Goal: Task Accomplishment & Management: Use online tool/utility

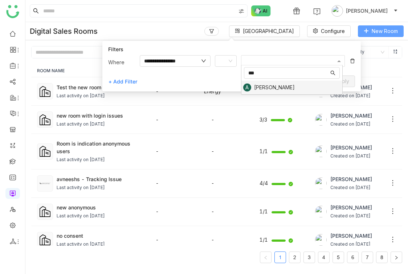
click at [368, 33] on icon at bounding box center [366, 30] width 5 height 5
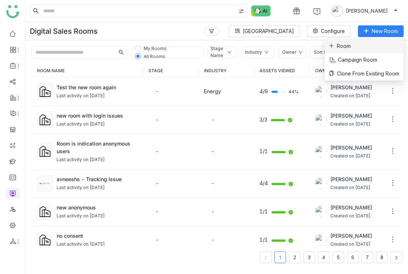
click at [365, 43] on li "Room" at bounding box center [364, 46] width 79 height 14
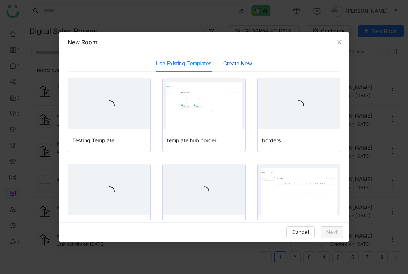
click at [230, 67] on button "Create New" at bounding box center [237, 64] width 29 height 8
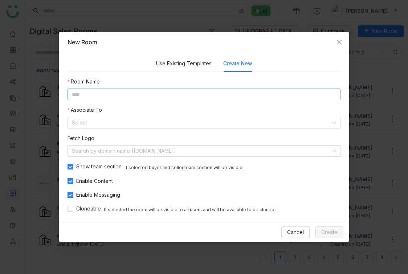
click at [181, 96] on input at bounding box center [204, 95] width 273 height 12
type input "*******"
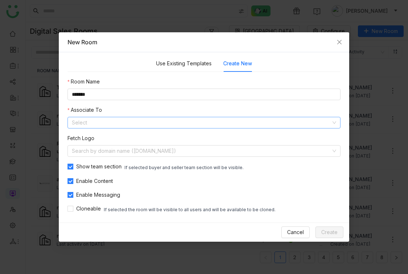
click at [130, 120] on input at bounding box center [201, 122] width 259 height 11
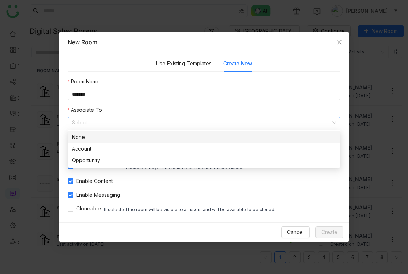
click at [119, 138] on div "None" at bounding box center [204, 137] width 264 height 8
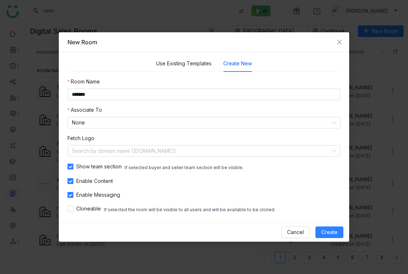
click at [329, 226] on div "Cancel Create" at bounding box center [204, 232] width 291 height 19
click at [326, 229] on span "Create" at bounding box center [329, 232] width 16 height 8
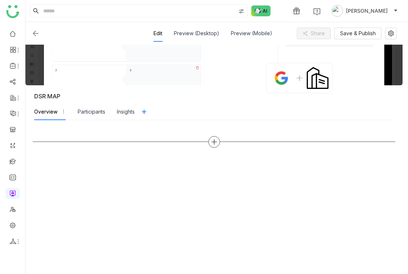
click at [218, 139] on icon at bounding box center [214, 142] width 7 height 7
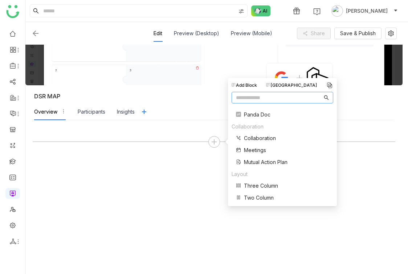
scroll to position [146, 0]
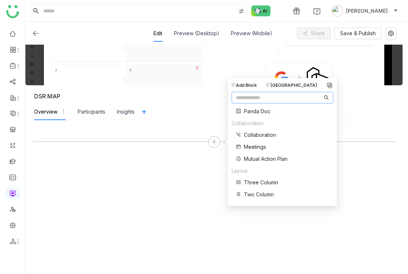
click at [263, 161] on span "Mutual Action Plan" at bounding box center [266, 159] width 44 height 8
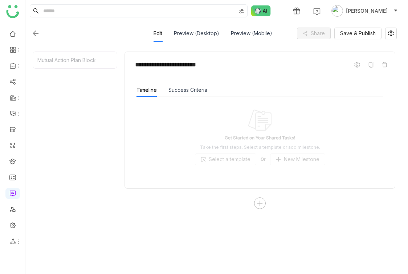
scroll to position [76, 0]
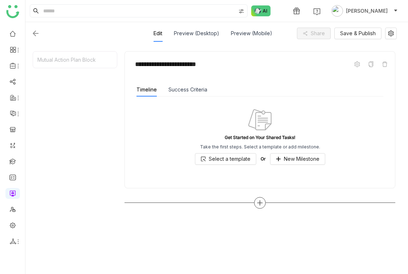
click at [262, 205] on icon at bounding box center [260, 203] width 7 height 7
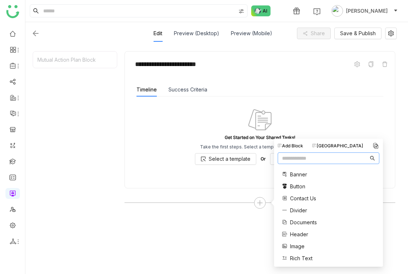
scroll to position [146, 0]
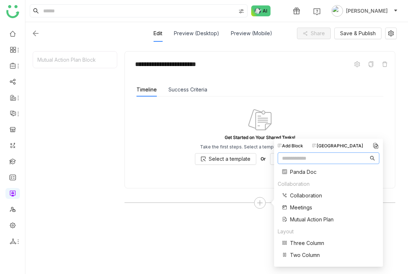
click at [307, 220] on span "Mutual Action Plan" at bounding box center [312, 220] width 44 height 8
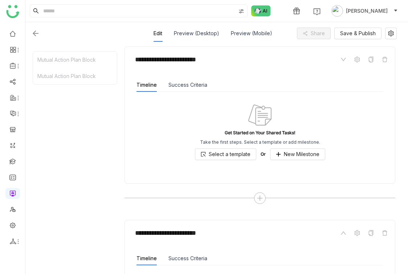
scroll to position [80, 0]
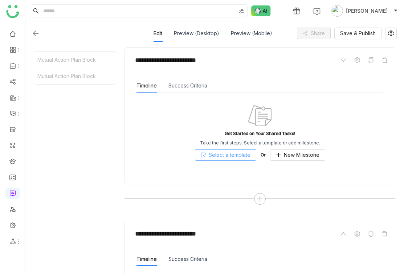
click at [251, 156] on span "Select a template" at bounding box center [230, 155] width 42 height 8
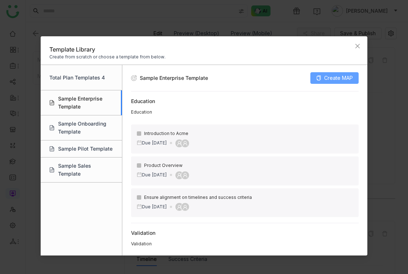
click at [332, 81] on span "Create MAP" at bounding box center [338, 78] width 29 height 8
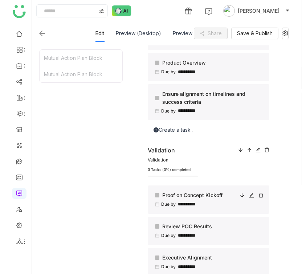
scroll to position [0, 0]
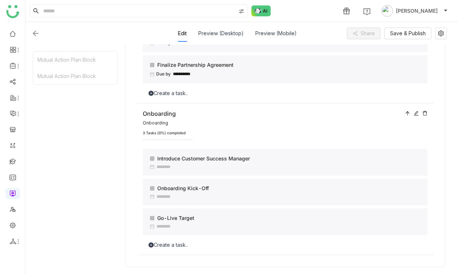
scroll to position [569, 0]
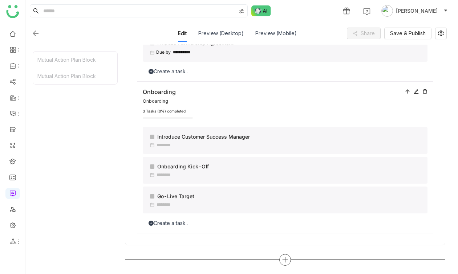
click at [286, 258] on icon at bounding box center [285, 260] width 7 height 7
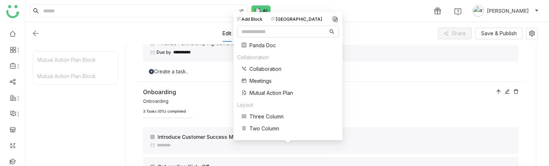
scroll to position [578, 0]
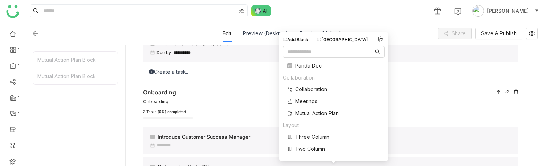
click at [316, 114] on span "Mutual Action Plan" at bounding box center [317, 113] width 44 height 8
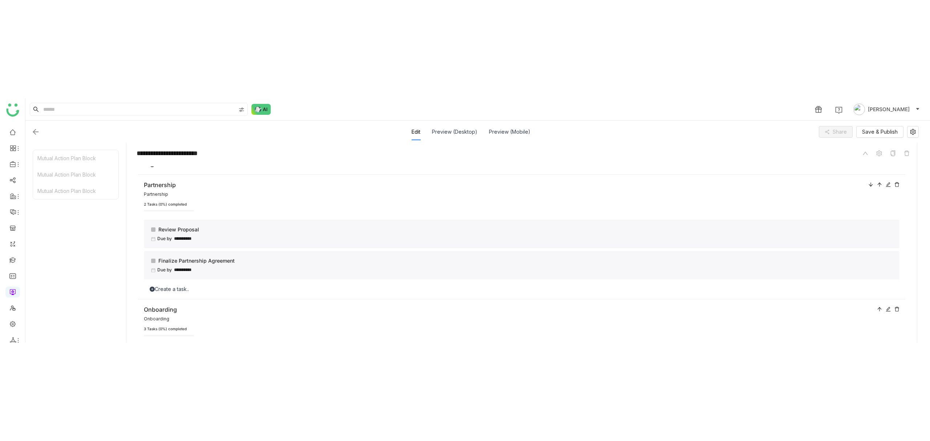
scroll to position [811, 0]
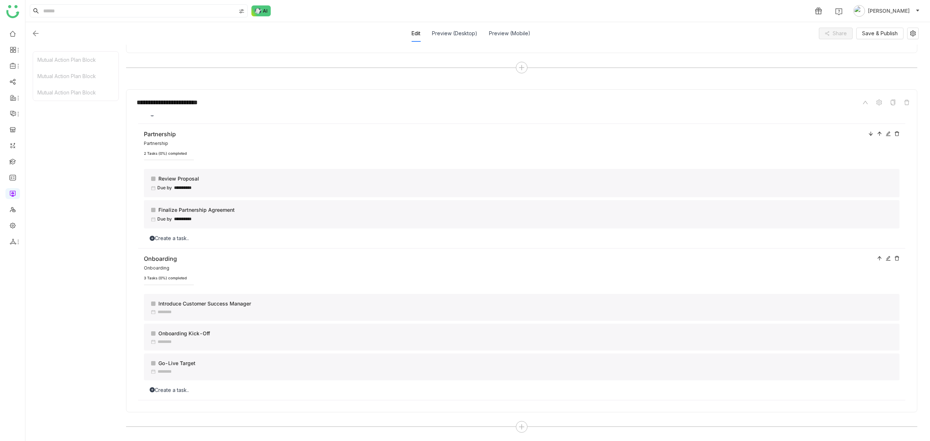
click at [408, 274] on icon at bounding box center [521, 427] width 7 height 7
click at [408, 274] on span "Mutual Action Plan" at bounding box center [508, 368] width 44 height 8
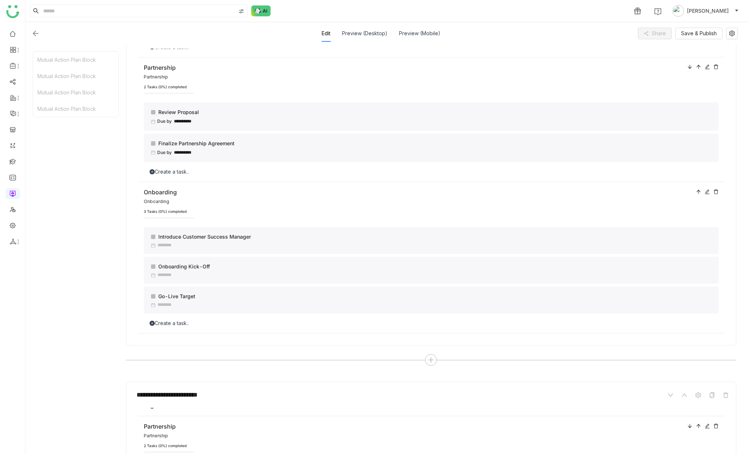
scroll to position [0, 0]
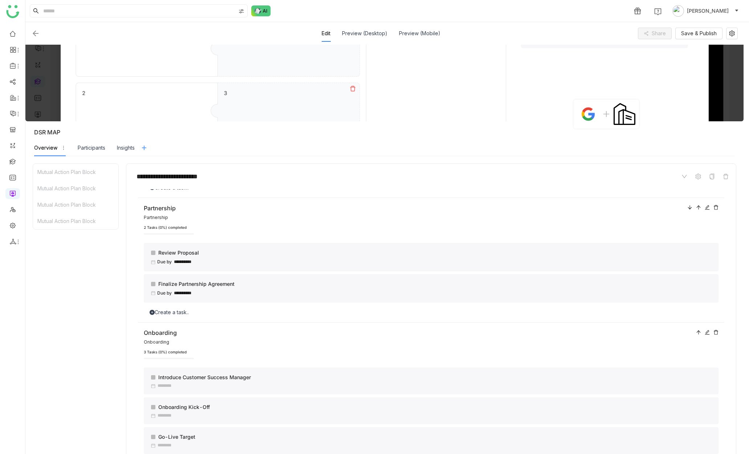
click at [147, 150] on icon at bounding box center [144, 148] width 6 height 6
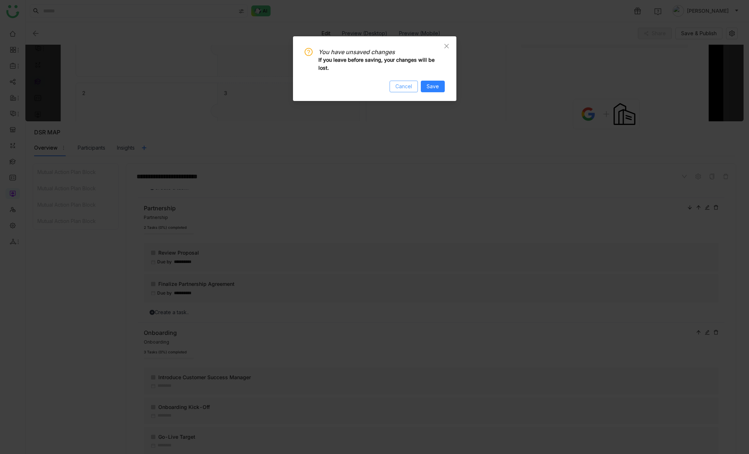
click at [408, 81] on button "Cancel" at bounding box center [404, 87] width 28 height 12
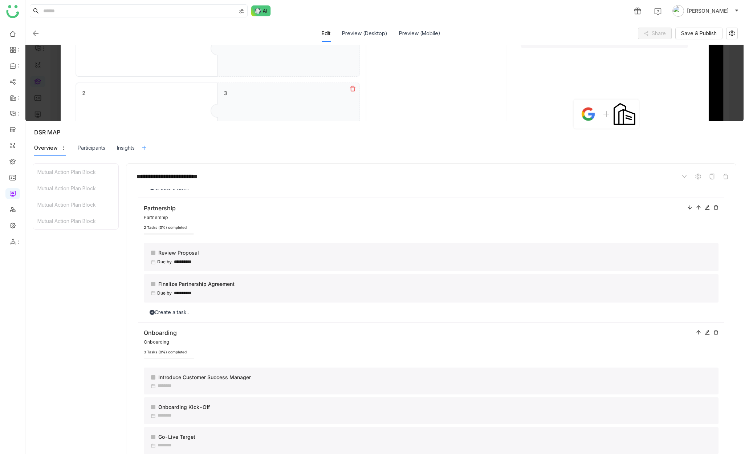
scroll to position [17, 0]
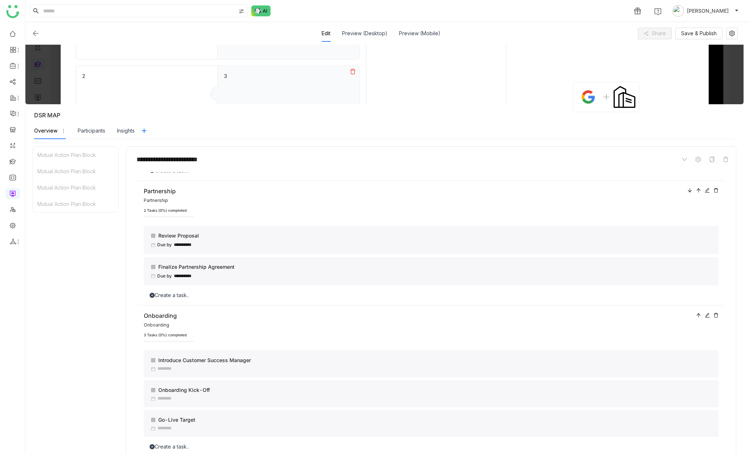
click at [163, 269] on div "Finalize Partnership Agreement" at bounding box center [432, 267] width 562 height 8
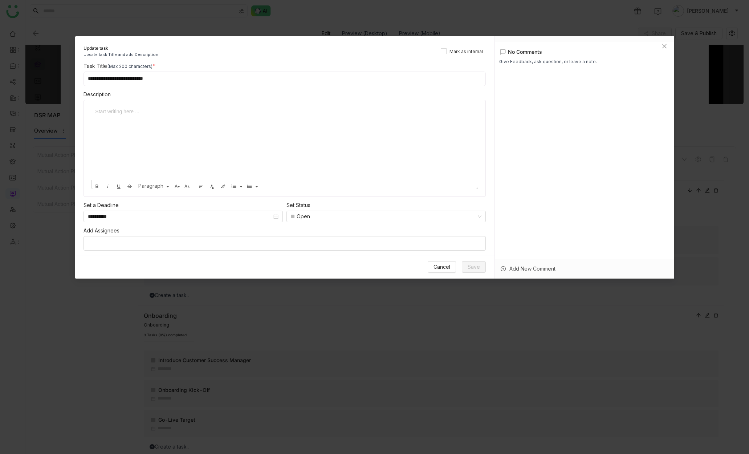
click at [261, 248] on nz-select-top-control at bounding box center [285, 243] width 402 height 15
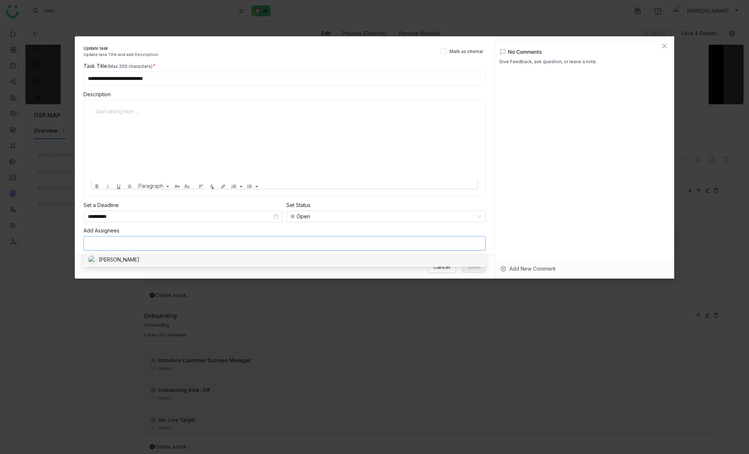
click at [178, 261] on div "[PERSON_NAME]" at bounding box center [284, 259] width 392 height 9
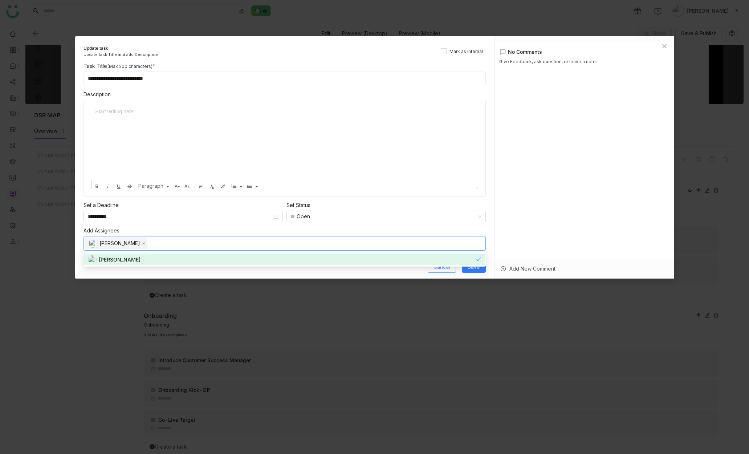
click at [408, 270] on span "Cancel" at bounding box center [442, 267] width 17 height 8
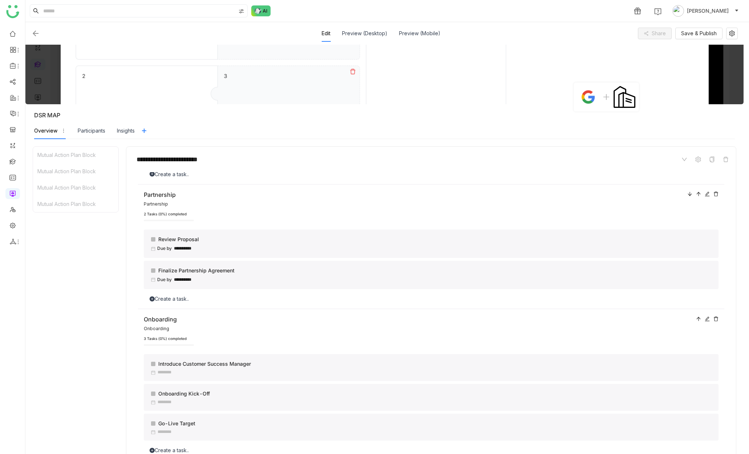
scroll to position [26, 0]
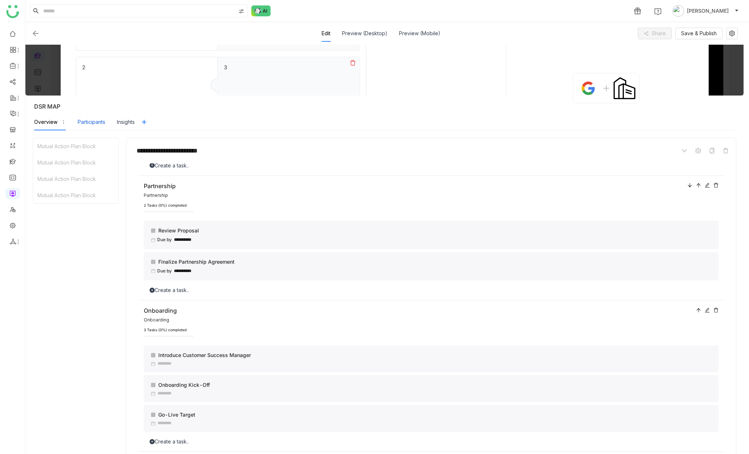
click at [88, 124] on div "Participants" at bounding box center [92, 122] width 28 height 8
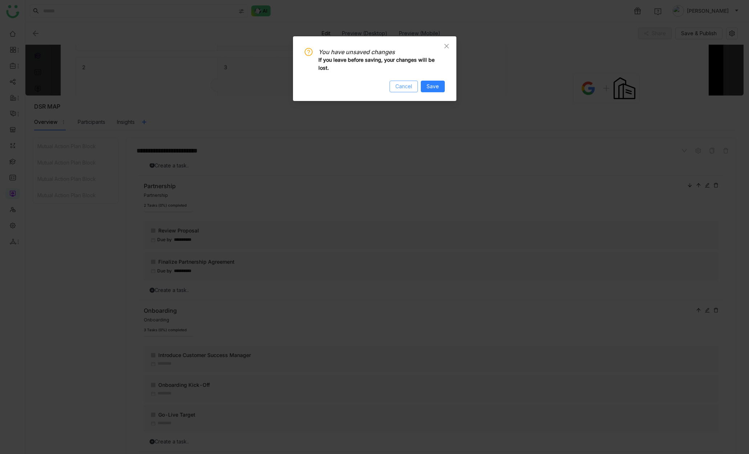
click at [408, 85] on span "Cancel" at bounding box center [404, 86] width 17 height 8
